Goal: Check status: Check status

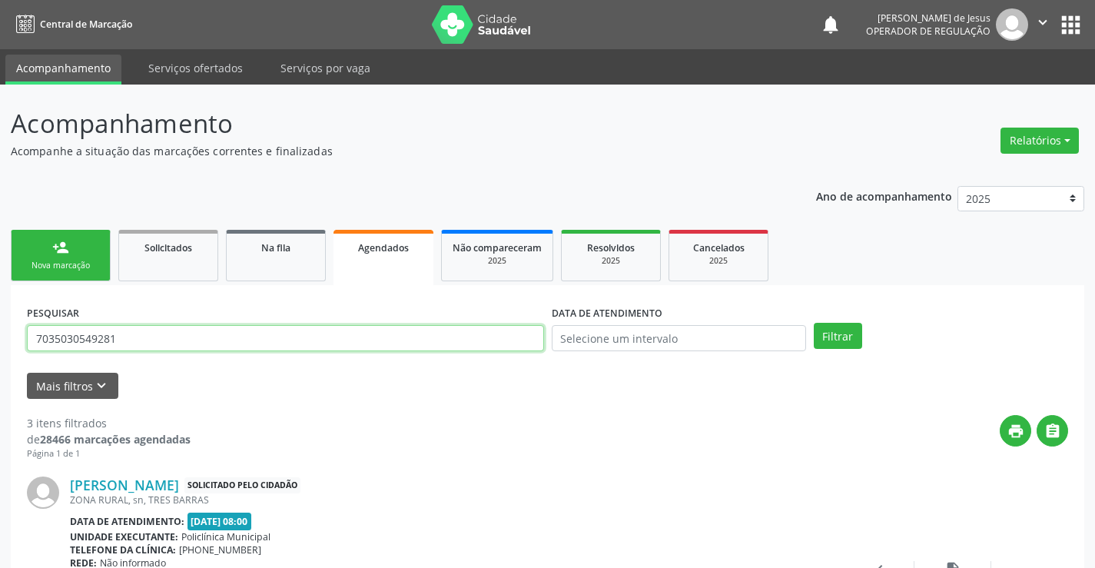
click at [464, 333] on input "7035030549281" at bounding box center [285, 338] width 517 height 26
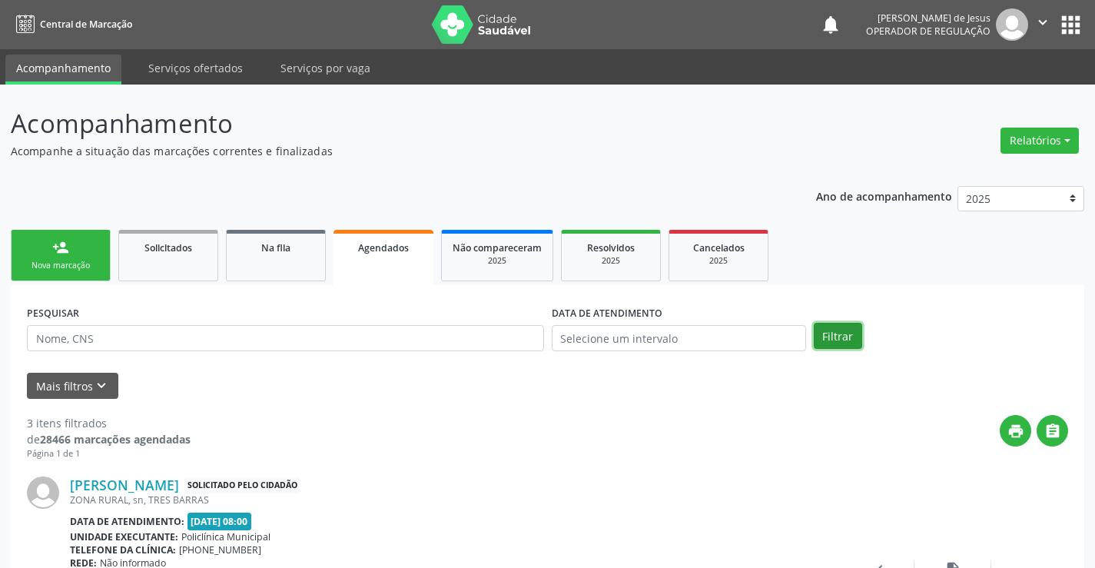
click at [838, 335] on button "Filtrar" at bounding box center [838, 336] width 48 height 26
click at [347, 255] on link "Agendados" at bounding box center [384, 257] width 100 height 55
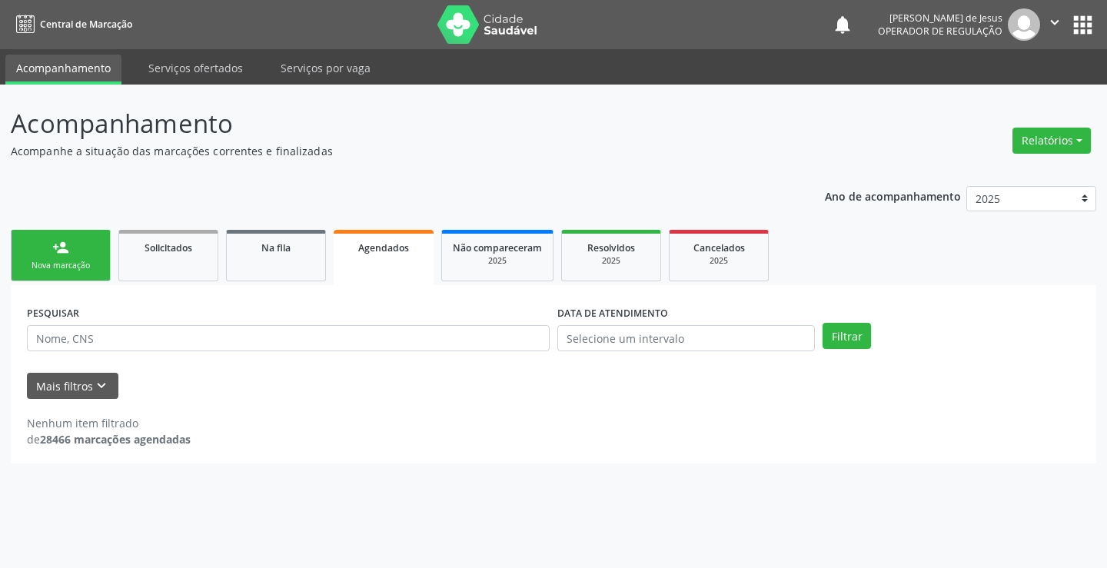
click at [347, 255] on link "Agendados" at bounding box center [384, 257] width 100 height 55
click at [282, 338] on input "text" at bounding box center [288, 338] width 523 height 26
type input "7"
click at [282, 338] on input "text" at bounding box center [288, 338] width 523 height 26
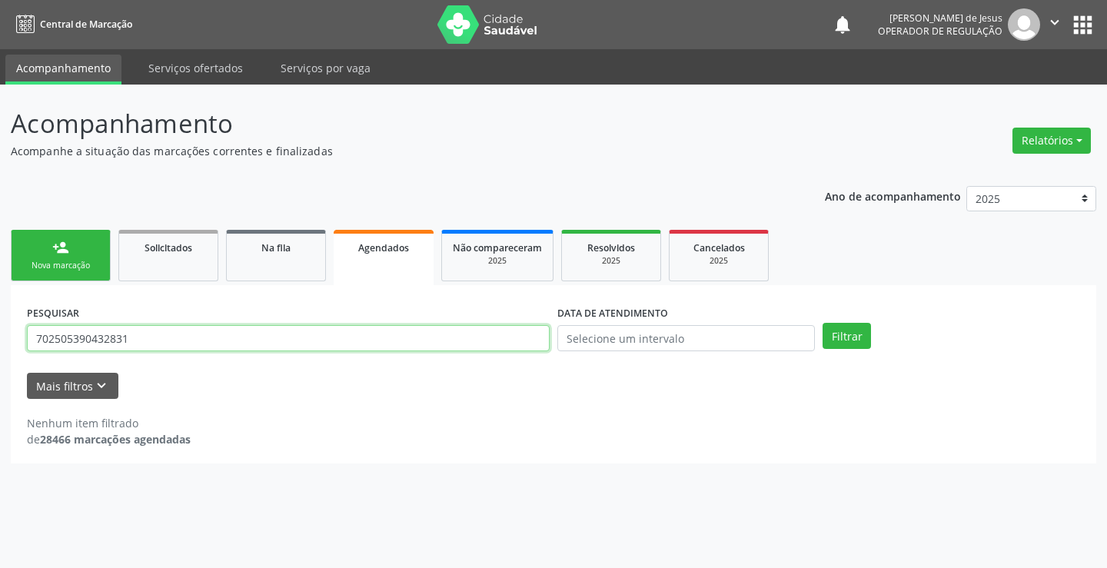
type input "702505390432831"
click at [822, 323] on button "Filtrar" at bounding box center [846, 336] width 48 height 26
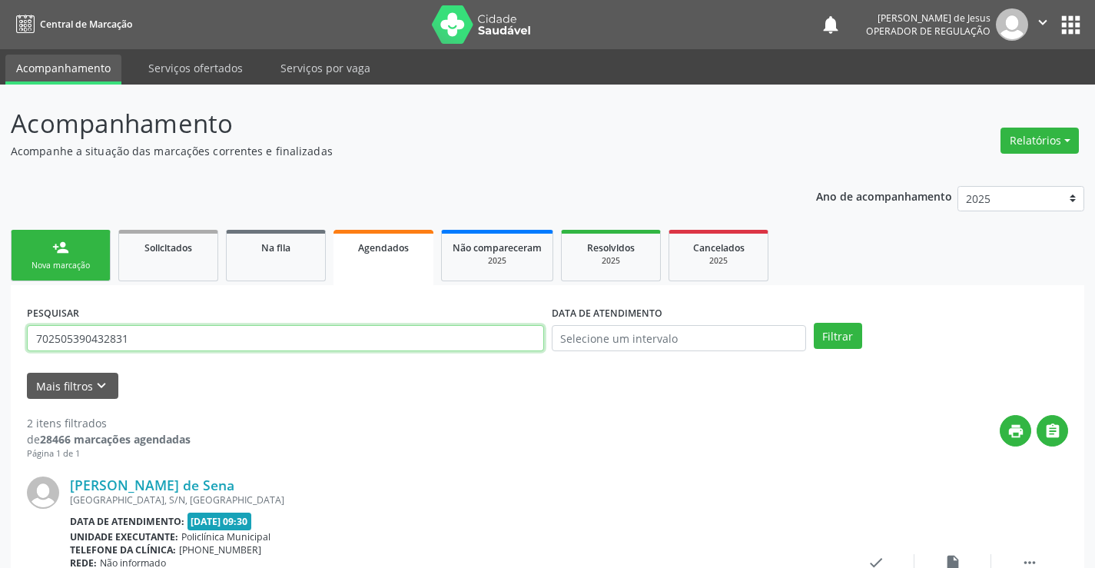
click at [320, 340] on input "702505390432831" at bounding box center [285, 338] width 517 height 26
type input "[PERSON_NAME]"
click at [814, 323] on button "Filtrar" at bounding box center [838, 336] width 48 height 26
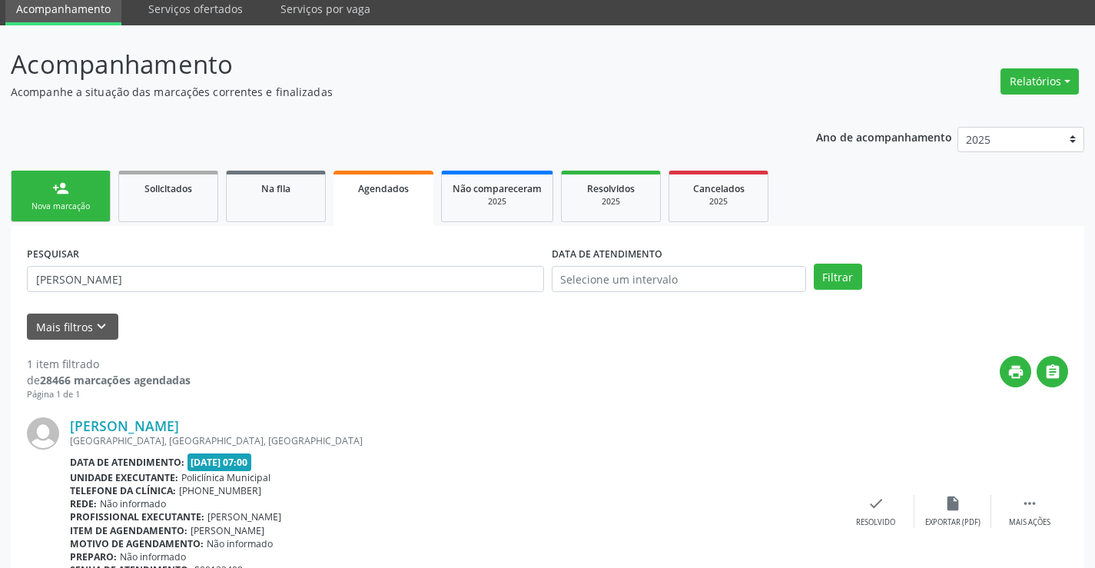
scroll to position [140, 0]
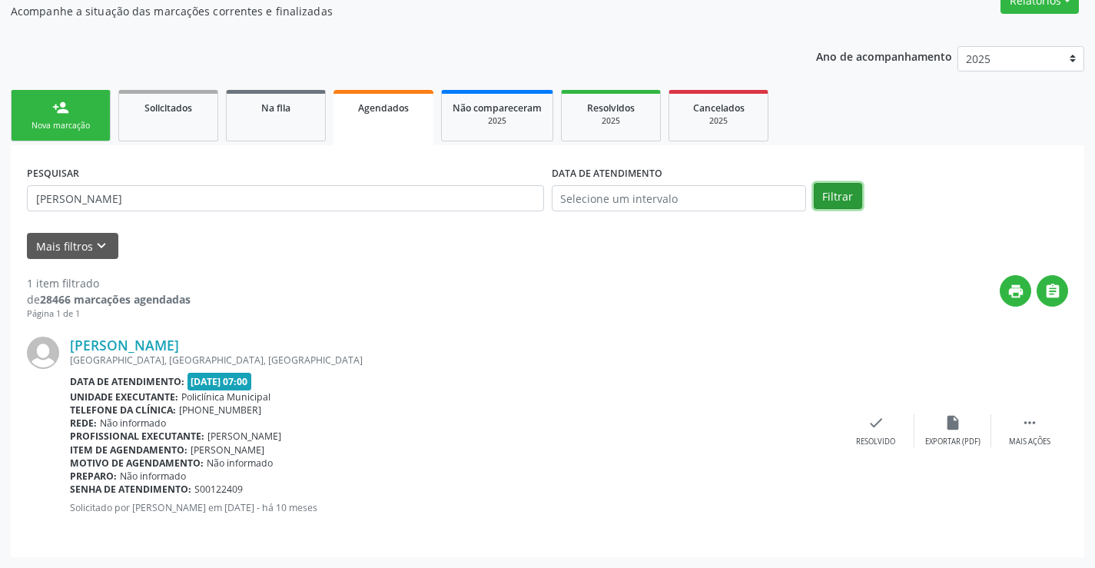
click at [826, 200] on button "Filtrar" at bounding box center [838, 196] width 48 height 26
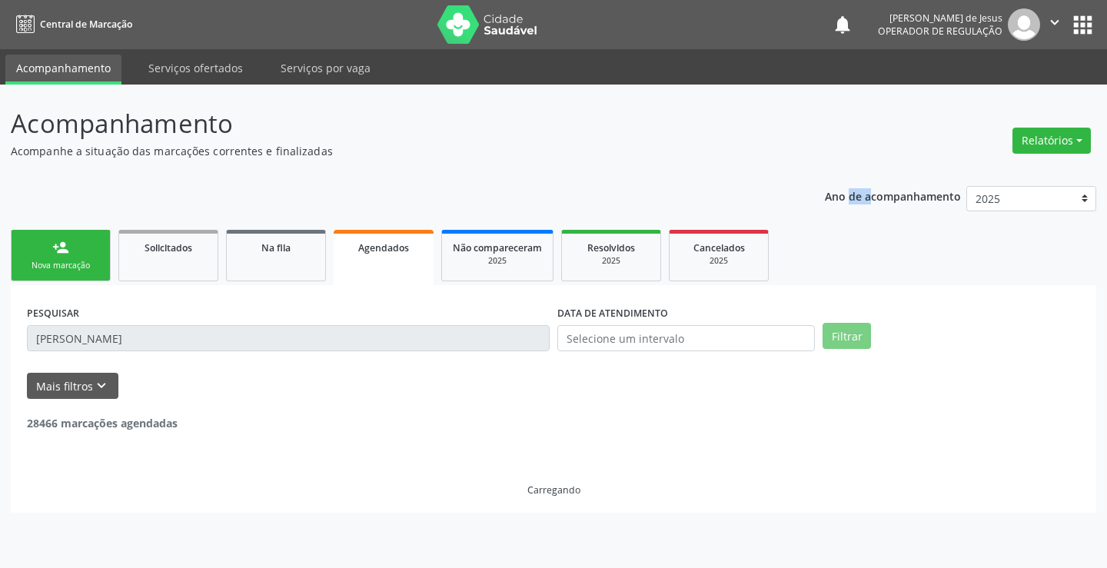
click at [826, 200] on p "Ano de acompanhamento" at bounding box center [893, 195] width 136 height 19
click at [828, 205] on div "Ano de acompanhamento 2025 2024 2023" at bounding box center [960, 200] width 271 height 51
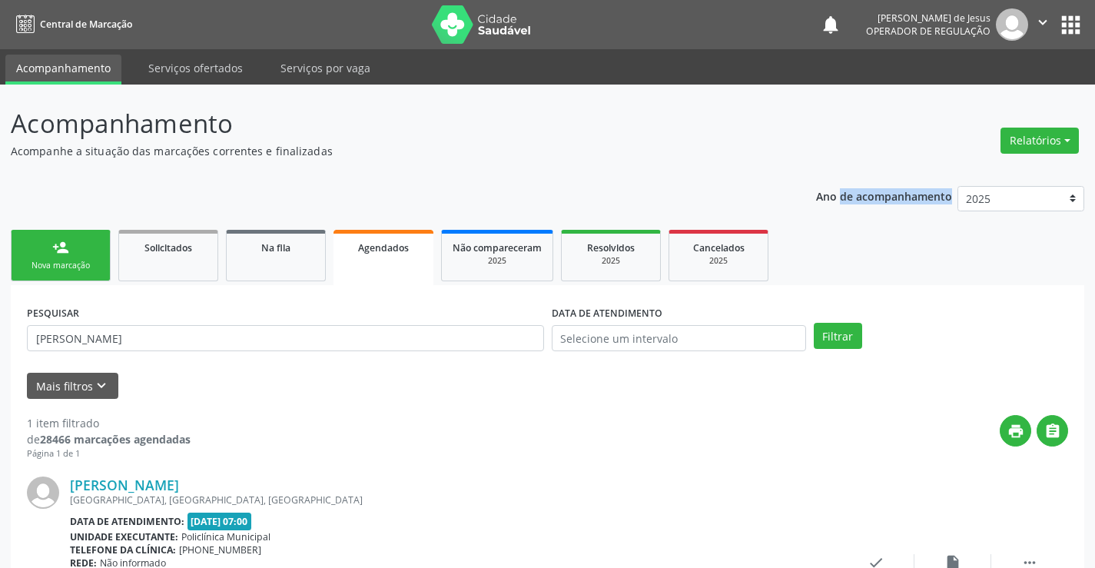
click at [828, 205] on div "Ano de acompanhamento 2025 2024 2023" at bounding box center [950, 200] width 268 height 51
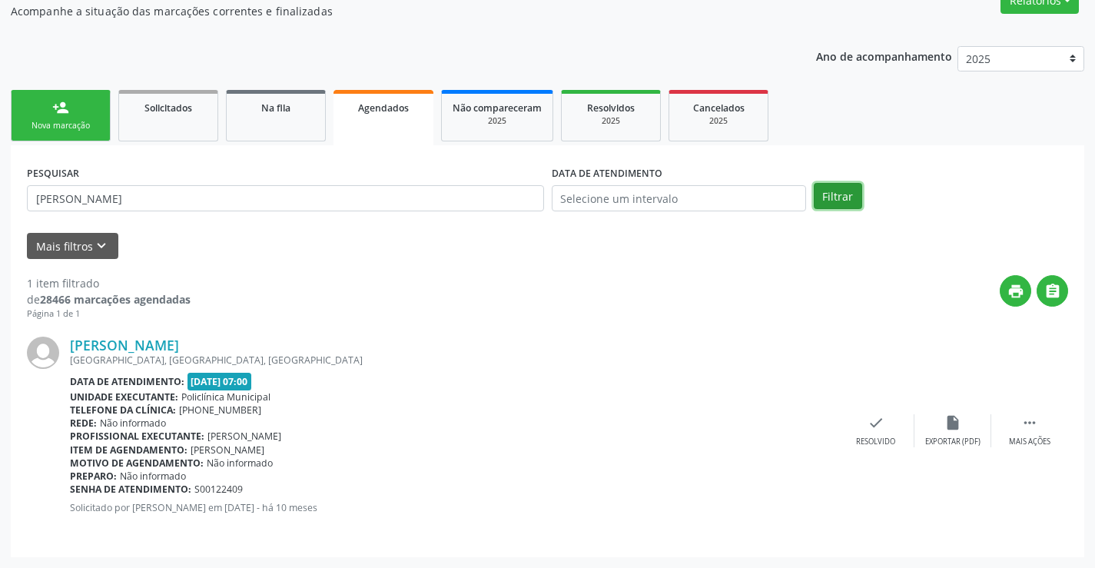
click at [843, 200] on button "Filtrar" at bounding box center [838, 196] width 48 height 26
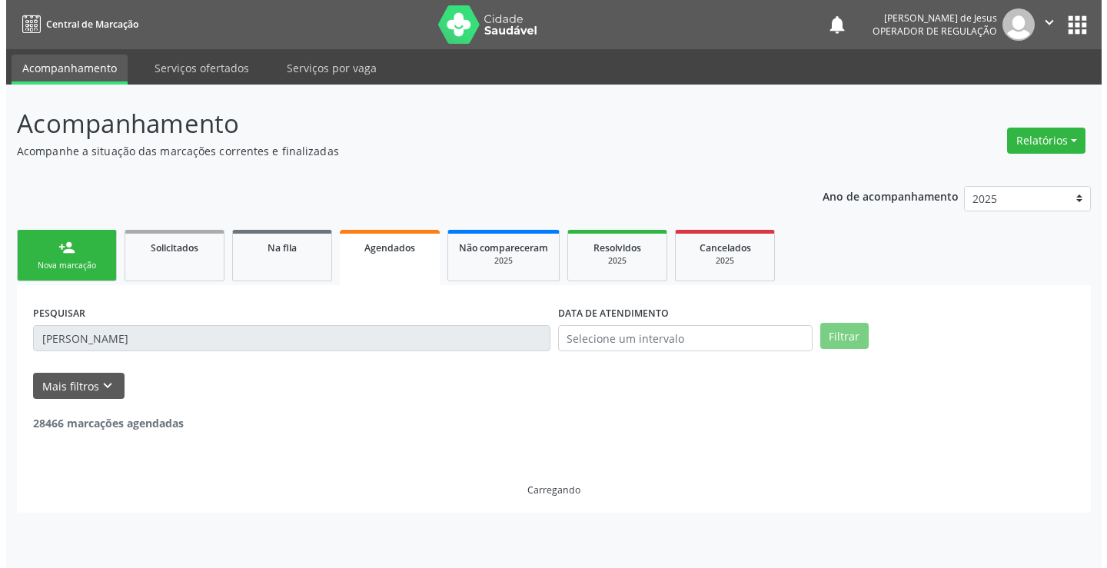
scroll to position [0, 0]
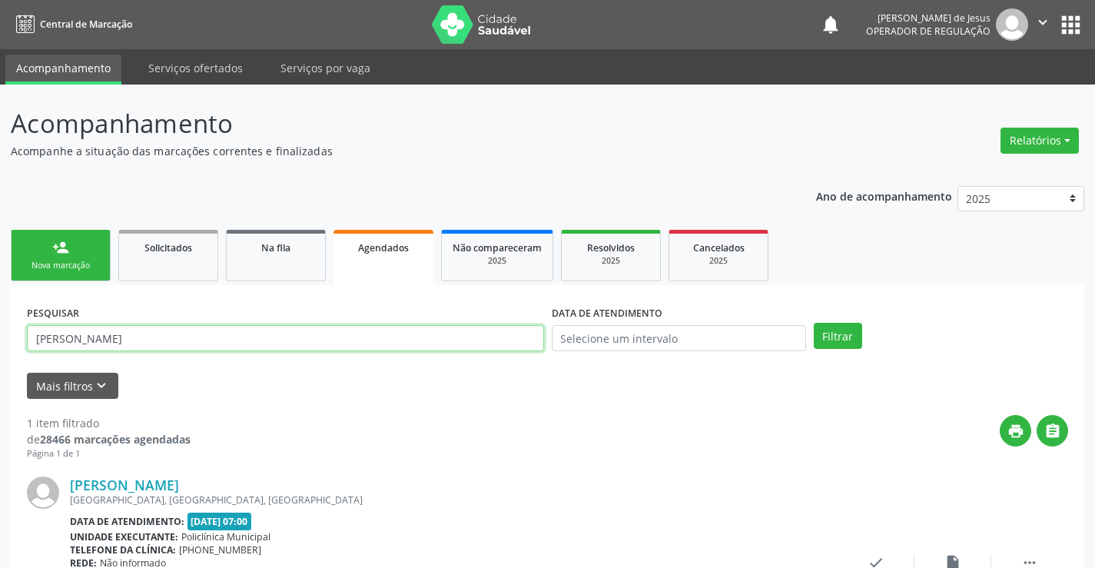
click at [456, 345] on input "[PERSON_NAME]" at bounding box center [285, 338] width 517 height 26
type input "703 608040707238"
click at [814, 323] on button "Filtrar" at bounding box center [838, 336] width 48 height 26
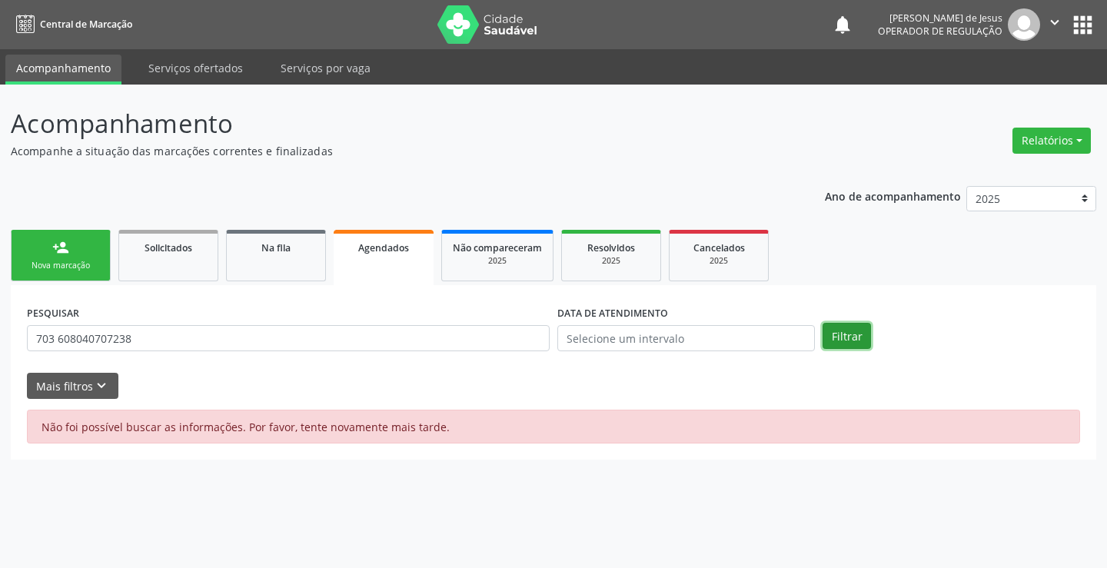
click at [855, 330] on button "Filtrar" at bounding box center [846, 336] width 48 height 26
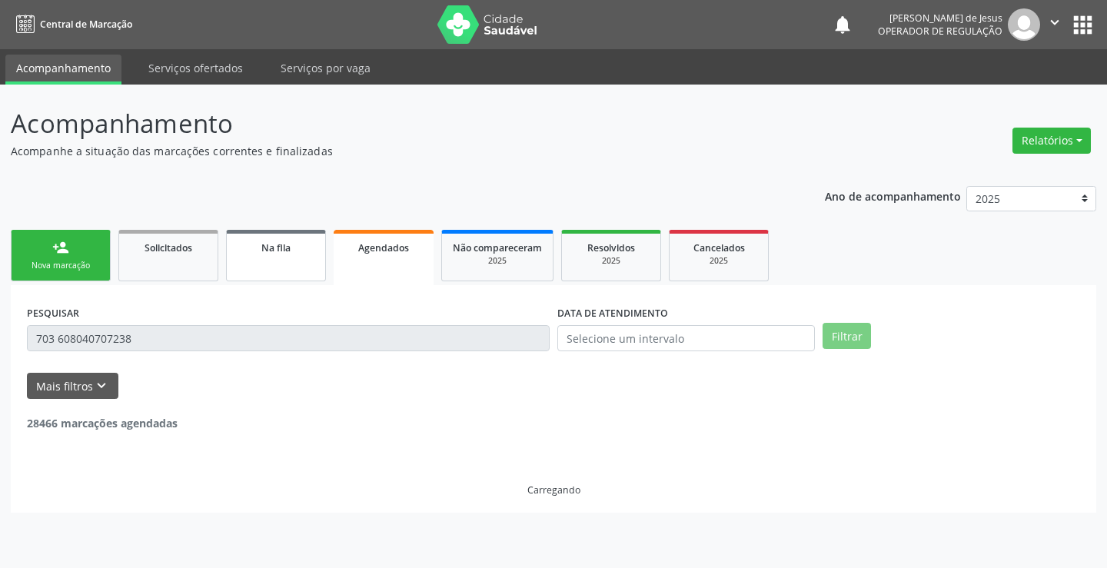
click at [287, 257] on link "Na fila" at bounding box center [276, 255] width 100 height 51
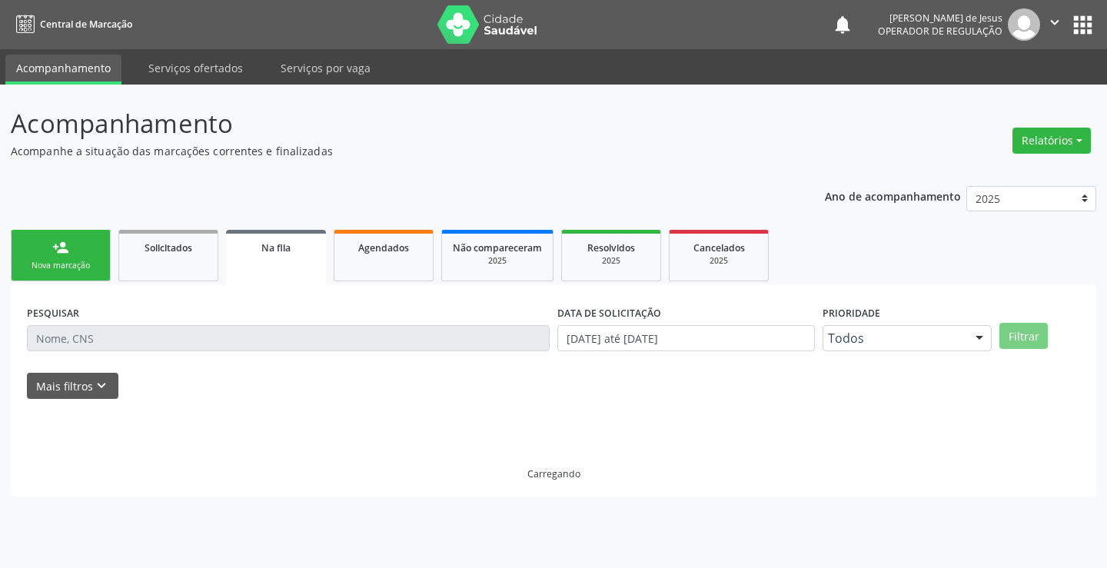
click at [287, 257] on link "Na fila" at bounding box center [276, 257] width 100 height 55
click at [387, 252] on span "Agendados" at bounding box center [383, 247] width 51 height 13
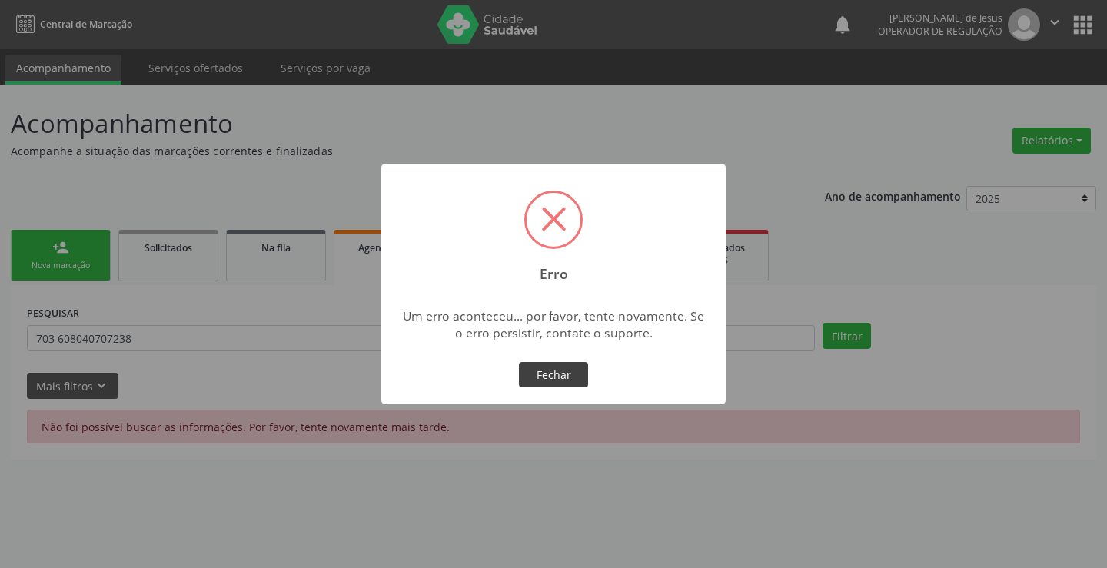
click at [561, 369] on button "Fechar" at bounding box center [553, 375] width 69 height 26
click at [566, 370] on button "Fechar" at bounding box center [553, 375] width 69 height 26
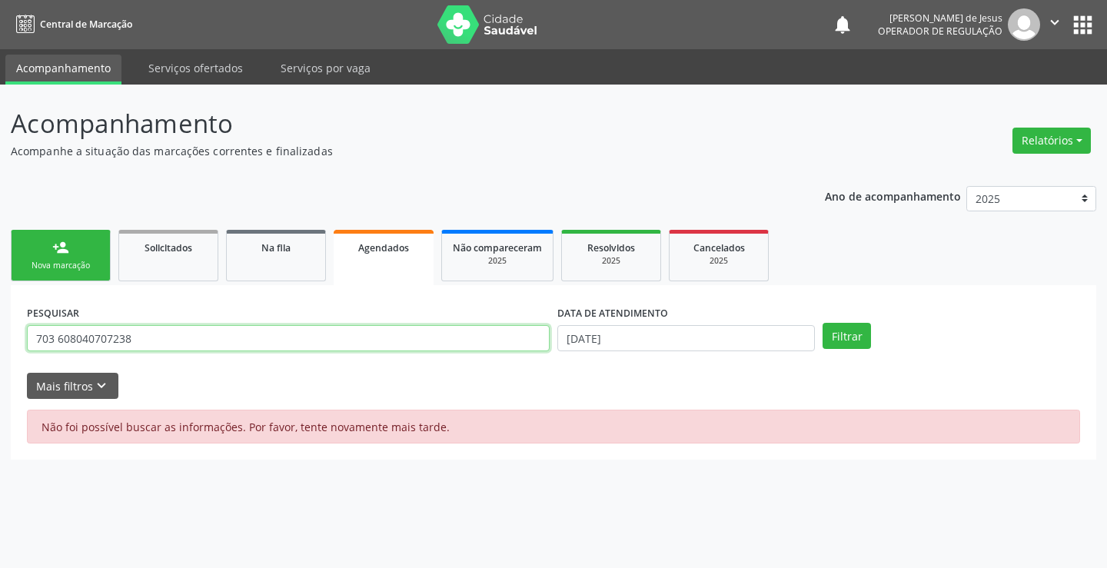
click at [535, 350] on input "703 608040707238" at bounding box center [288, 338] width 523 height 26
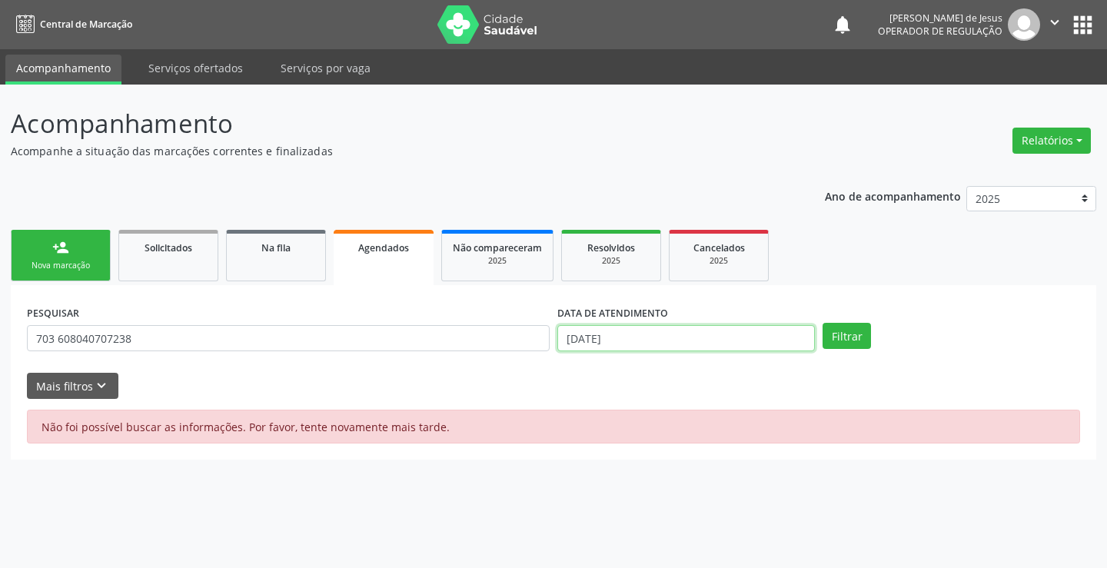
click at [715, 330] on input "[DATE]" at bounding box center [685, 338] width 257 height 26
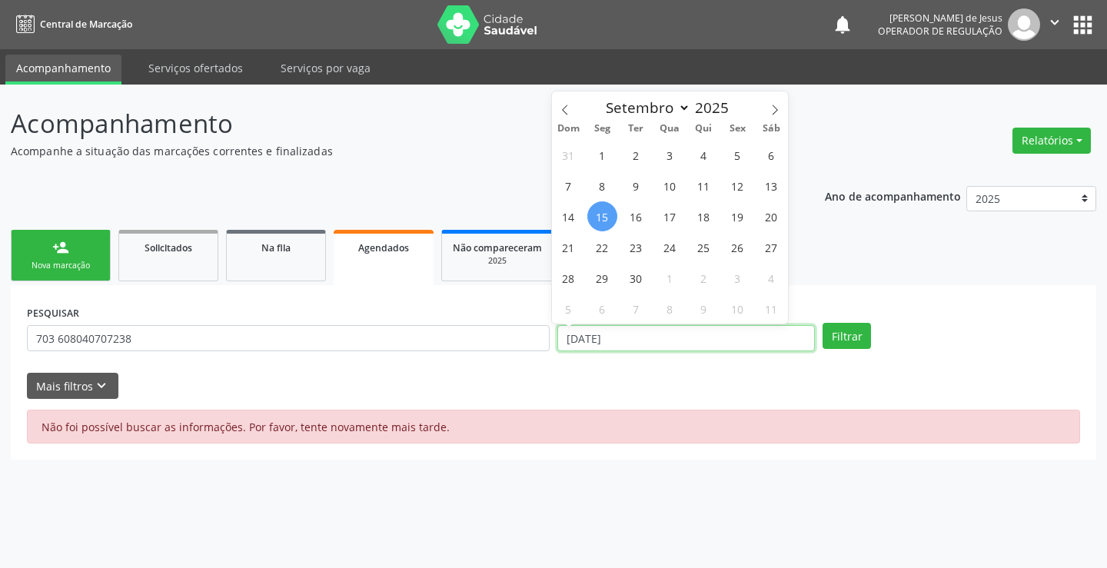
click at [715, 330] on input "[DATE]" at bounding box center [685, 338] width 257 height 26
click at [822, 323] on button "Filtrar" at bounding box center [846, 336] width 48 height 26
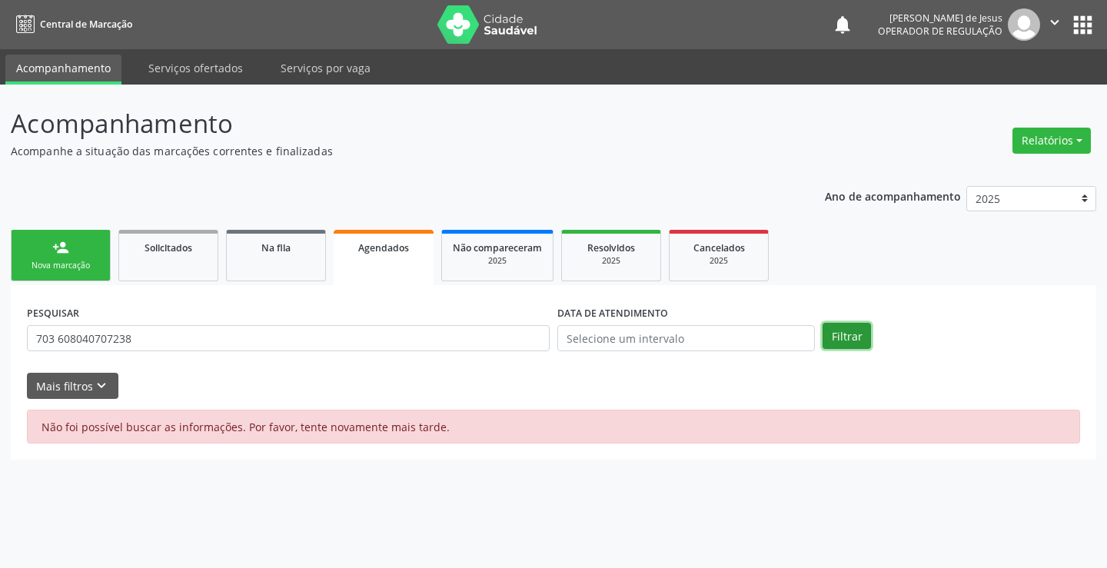
click at [843, 327] on button "Filtrar" at bounding box center [846, 336] width 48 height 26
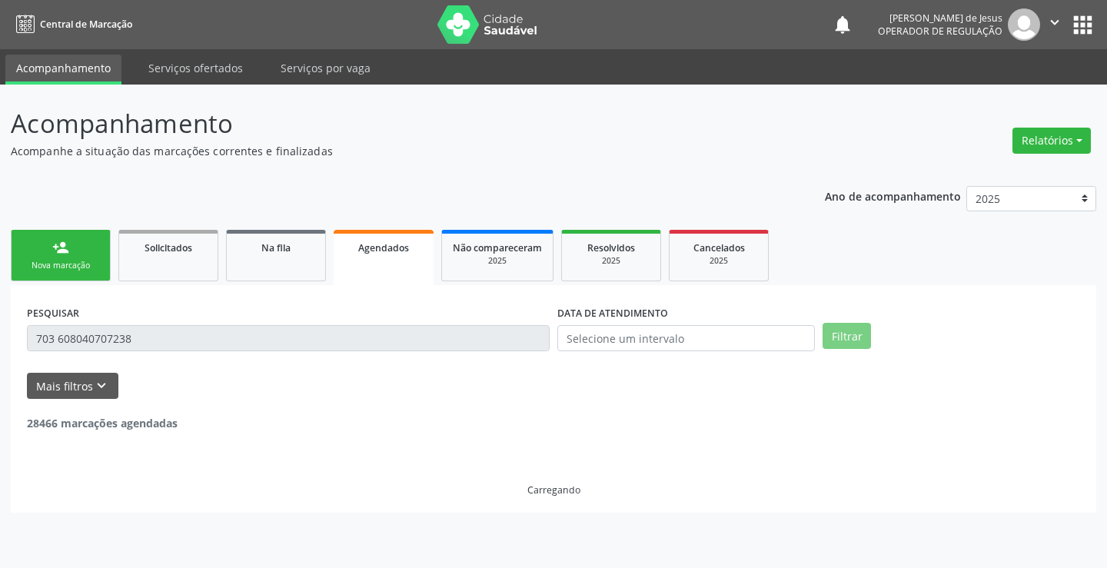
click at [519, 341] on input "703 608040707238" at bounding box center [288, 338] width 523 height 26
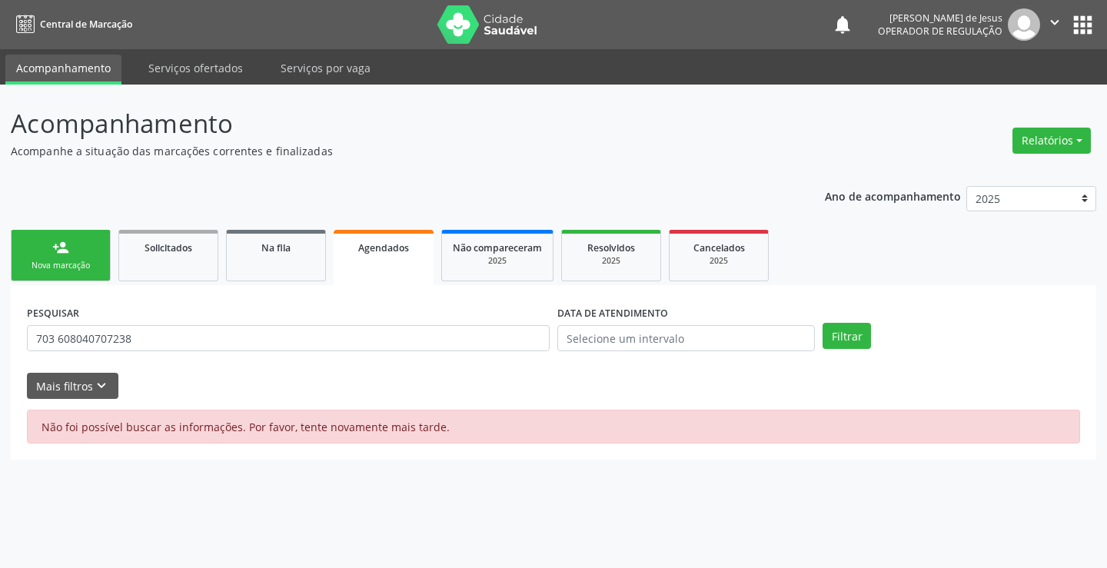
click at [1051, 18] on icon "" at bounding box center [1054, 22] width 17 height 17
click at [1002, 90] on link "Sair" at bounding box center [1015, 94] width 106 height 22
